Goal: Navigation & Orientation: Find specific page/section

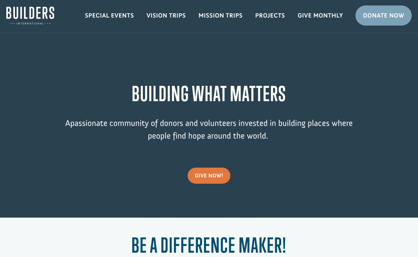
scroll to position [3, 0]
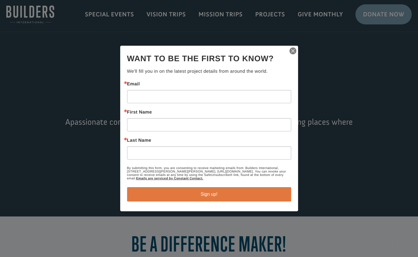
click at [293, 49] on img "button" at bounding box center [293, 51] width 8 height 8
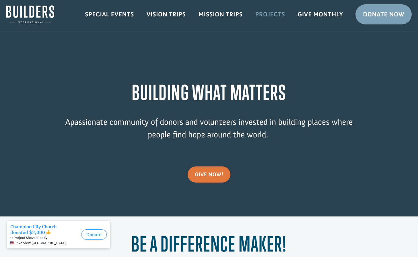
click at [269, 12] on link "Projects" at bounding box center [270, 14] width 42 height 17
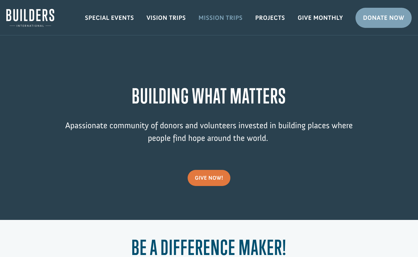
click at [223, 18] on link "Mission Trips" at bounding box center [220, 17] width 57 height 17
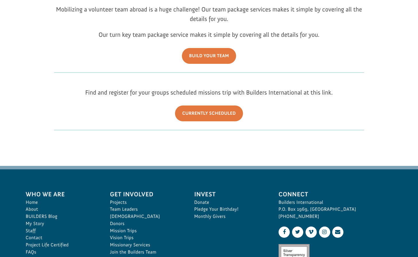
scroll to position [133, 0]
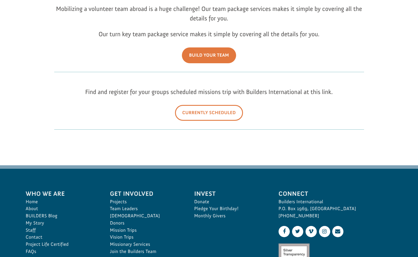
click at [204, 113] on link "Currently Scheduled" at bounding box center [209, 113] width 68 height 16
